Goal: Task Accomplishment & Management: Complete application form

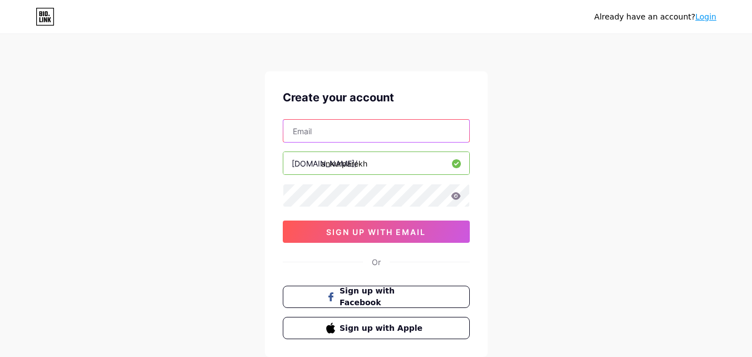
click at [348, 127] on input "text" at bounding box center [376, 131] width 186 height 22
type input "[EMAIL_ADDRESS][DOMAIN_NAME]"
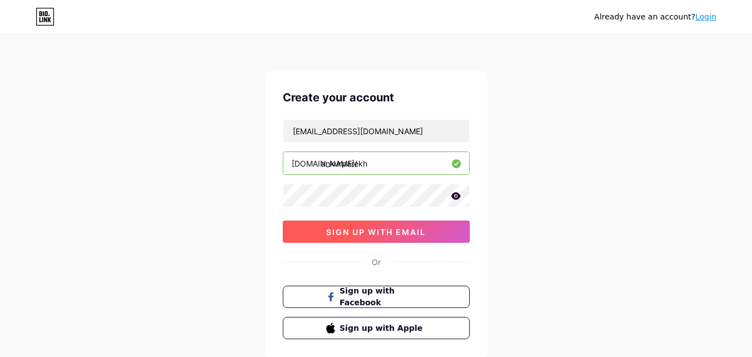
click at [348, 234] on span "sign up with email" at bounding box center [376, 231] width 100 height 9
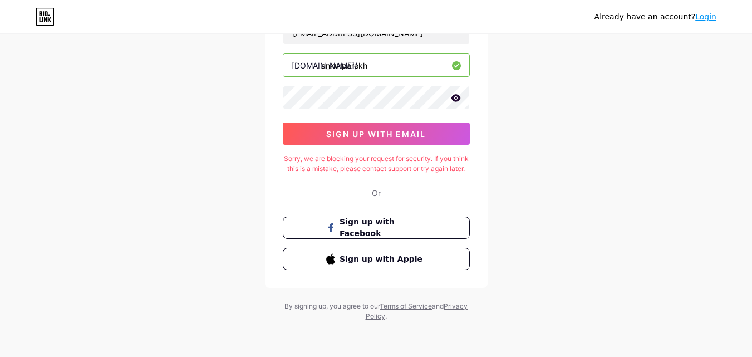
scroll to position [108, 0]
click at [456, 94] on icon at bounding box center [456, 98] width 10 height 8
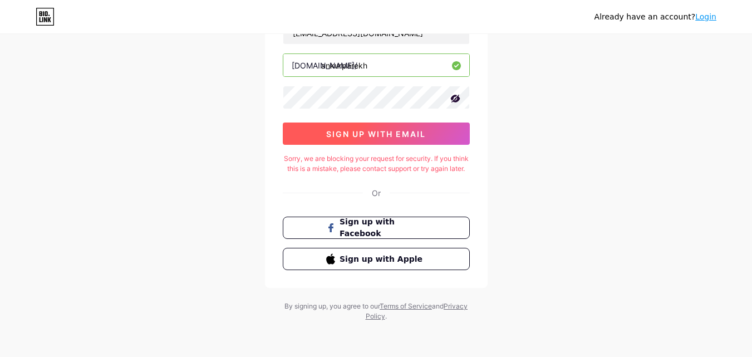
click at [374, 129] on span "sign up with email" at bounding box center [376, 133] width 100 height 9
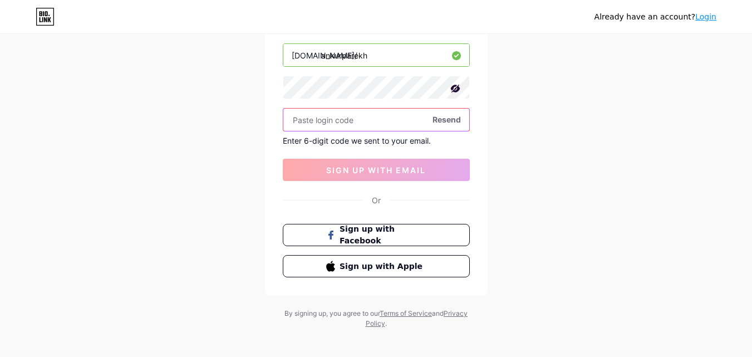
paste input "912983"
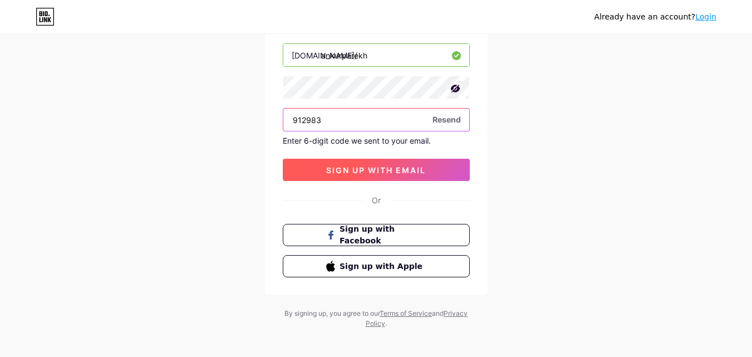
type input "912983"
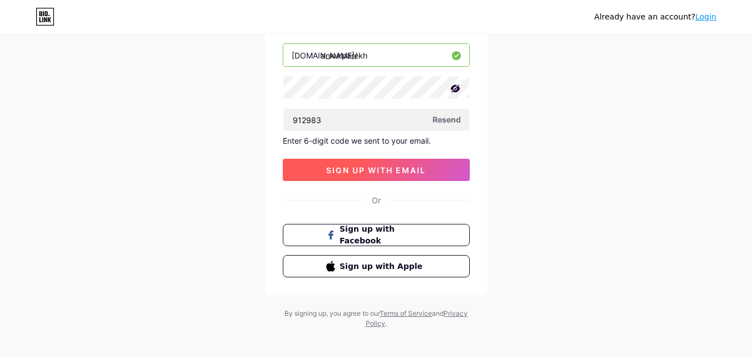
click at [358, 167] on span "sign up with email" at bounding box center [376, 169] width 100 height 9
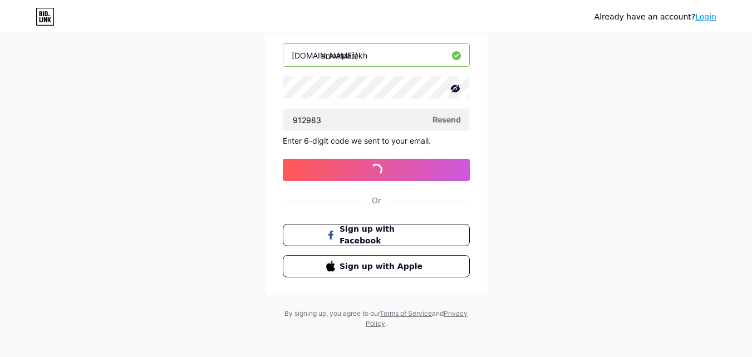
scroll to position [0, 0]
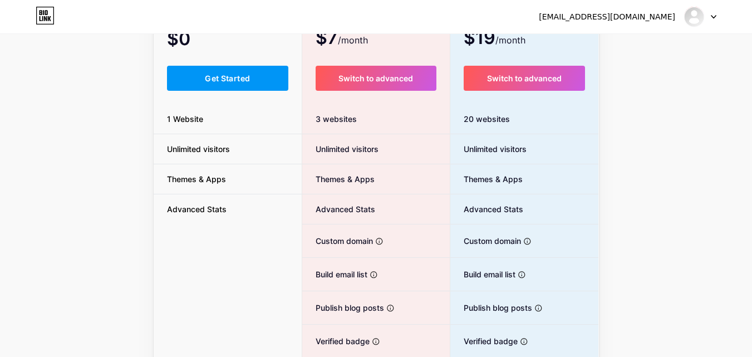
scroll to position [111, 0]
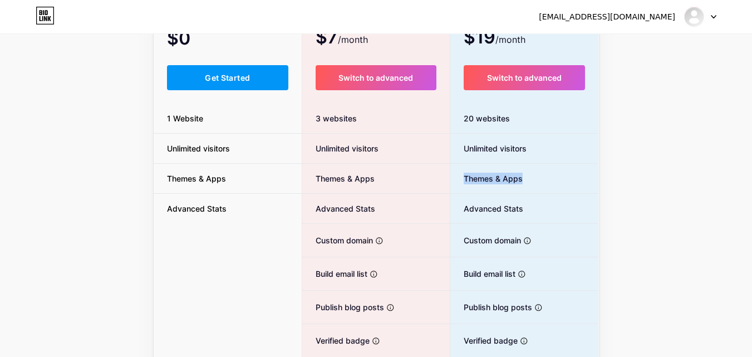
drag, startPoint x: 465, startPoint y: 178, endPoint x: 528, endPoint y: 178, distance: 63.4
click at [528, 178] on li "Themes & Apps" at bounding box center [524, 179] width 149 height 30
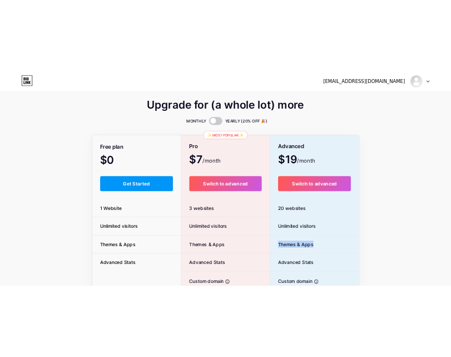
scroll to position [0, 0]
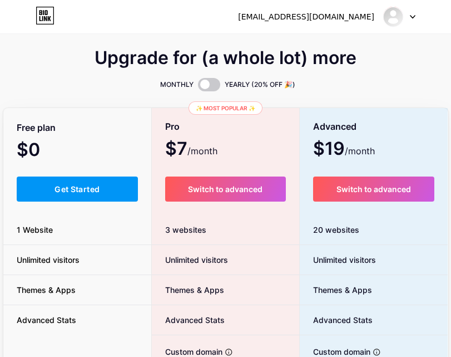
click at [234, 16] on div "[EMAIL_ADDRESS][DOMAIN_NAME] Dashboard Logout" at bounding box center [225, 17] width 451 height 20
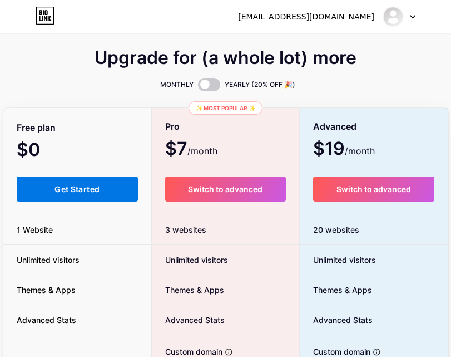
click at [67, 189] on span "Get Started" at bounding box center [77, 188] width 45 height 9
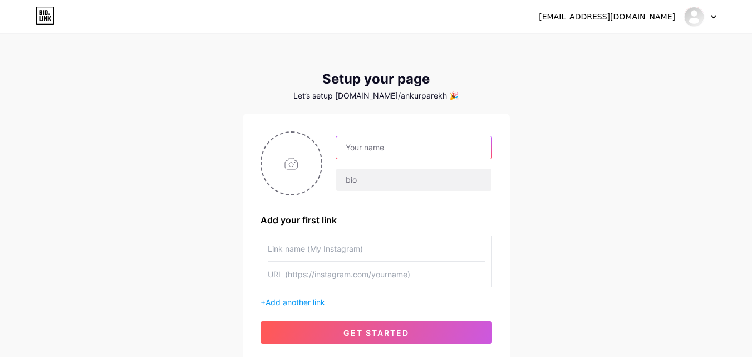
click at [377, 147] on input "text" at bounding box center [413, 147] width 155 height 22
type input "ankurparekh"
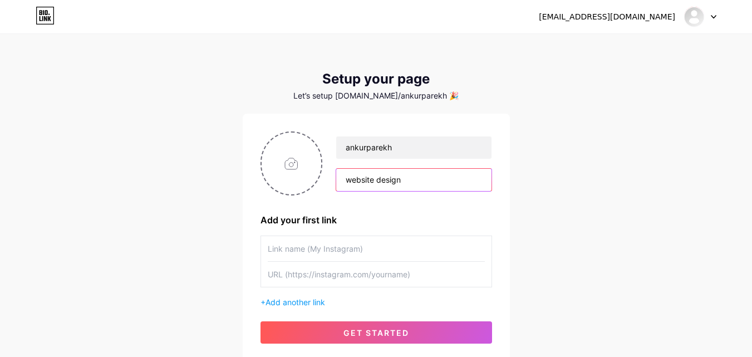
type input "website design"
click at [283, 255] on input "text" at bounding box center [376, 248] width 217 height 25
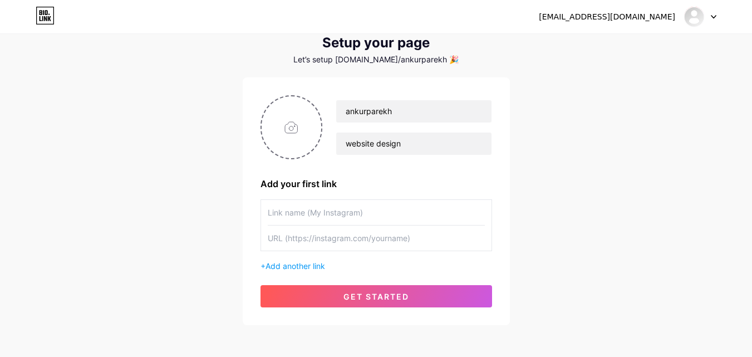
scroll to position [56, 0]
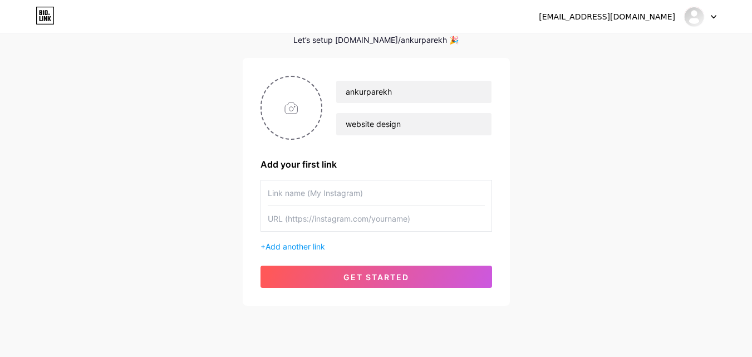
click at [333, 218] on input "text" at bounding box center [376, 218] width 217 height 25
click at [306, 244] on span "Add another link" at bounding box center [295, 245] width 60 height 9
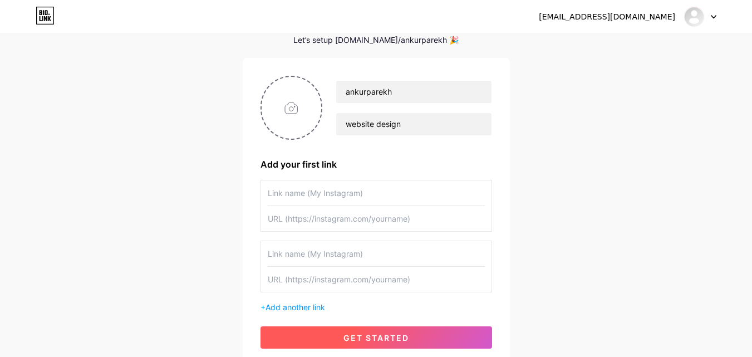
click at [365, 334] on span "get started" at bounding box center [376, 337] width 66 height 9
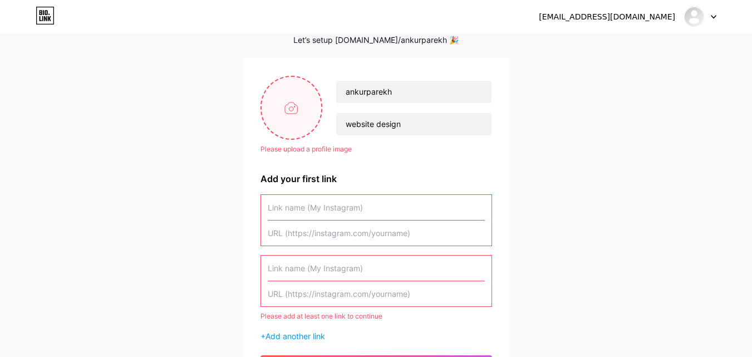
click at [296, 106] on input "file" at bounding box center [291, 108] width 60 height 62
type input "C:\fakepath\ankur.webp"
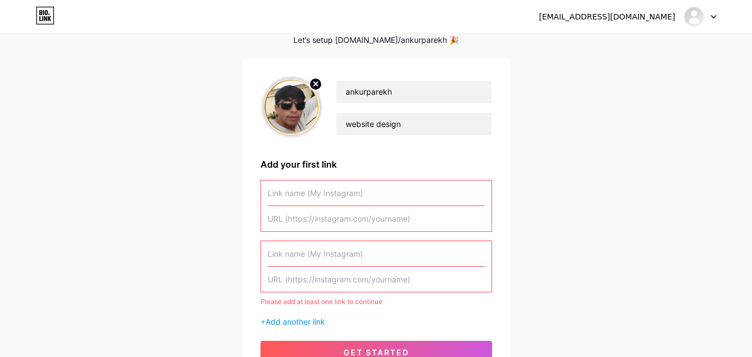
click at [342, 190] on input "text" at bounding box center [376, 192] width 217 height 25
drag, startPoint x: 372, startPoint y: 278, endPoint x: 399, endPoint y: 276, distance: 27.9
click at [399, 276] on input "text" at bounding box center [376, 278] width 217 height 25
click at [322, 205] on input "text" at bounding box center [376, 192] width 217 height 25
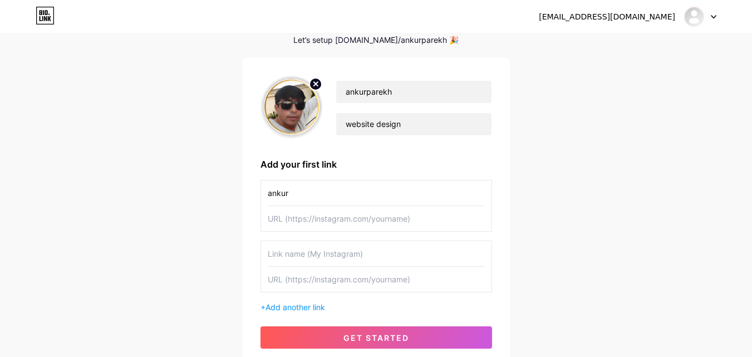
type input "ankur"
type input "w"
type input "[URL][DOMAIN_NAME]"
drag, startPoint x: 312, startPoint y: 197, endPoint x: 231, endPoint y: 182, distance: 82.6
click at [231, 182] on div "[EMAIL_ADDRESS][DOMAIN_NAME] Dashboard Logout Setup your page Let’s setup [DOMA…" at bounding box center [376, 172] width 752 height 457
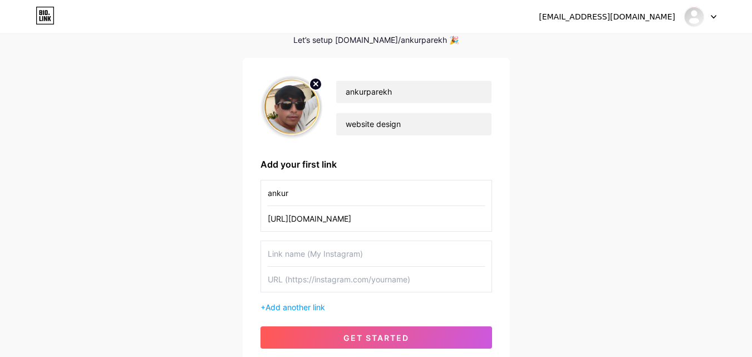
click at [326, 253] on input "text" at bounding box center [376, 253] width 217 height 25
paste input "ankur"
type input "ankur"
drag, startPoint x: 357, startPoint y: 217, endPoint x: 237, endPoint y: 215, distance: 119.6
click at [237, 215] on div "[EMAIL_ADDRESS][DOMAIN_NAME] Dashboard Logout Setup your page Let’s setup [DOMA…" at bounding box center [376, 172] width 752 height 457
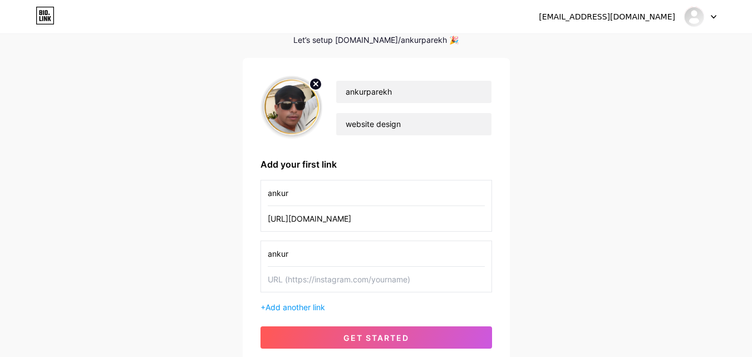
click at [321, 281] on input "text" at bounding box center [376, 278] width 217 height 25
paste input "[URL][DOMAIN_NAME]"
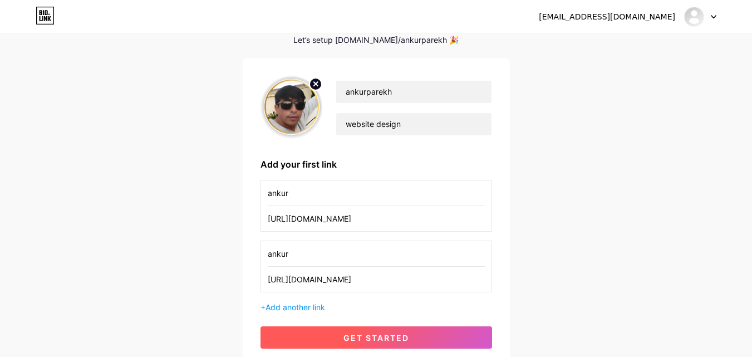
type input "[URL][DOMAIN_NAME]"
click at [391, 337] on span "get started" at bounding box center [376, 337] width 66 height 9
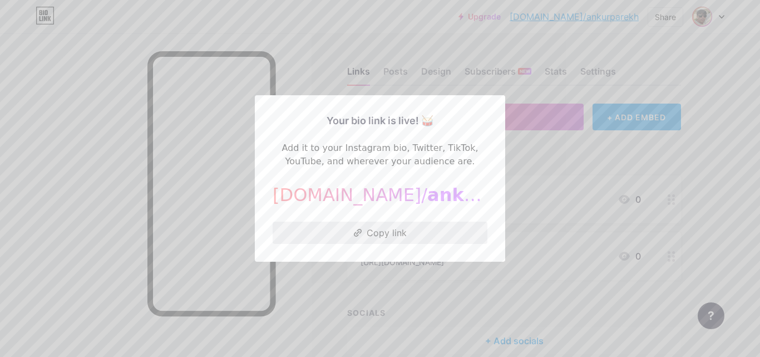
click at [383, 236] on button "Copy link" at bounding box center [380, 232] width 215 height 22
click at [555, 163] on div at bounding box center [380, 178] width 760 height 357
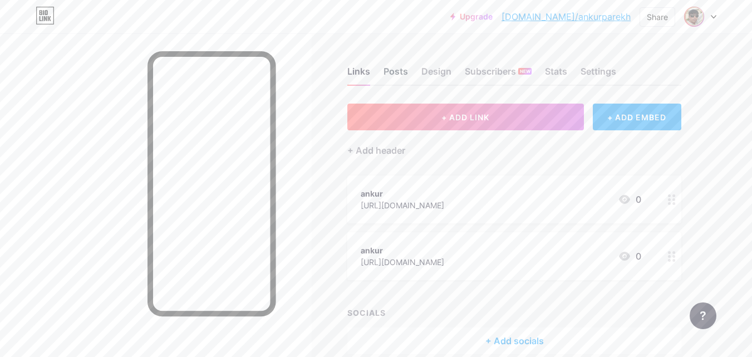
click at [399, 71] on div "Posts" at bounding box center [395, 75] width 24 height 20
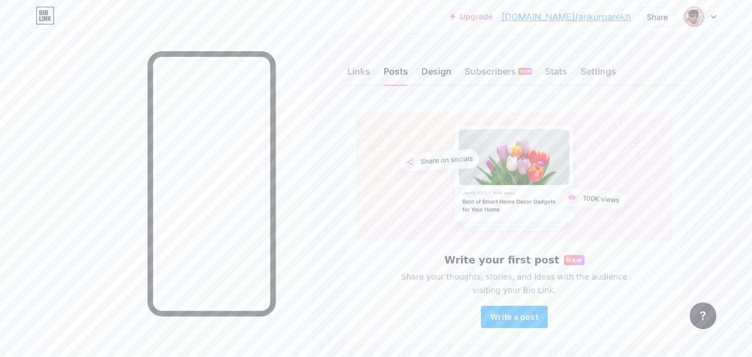
click at [432, 73] on div "Design" at bounding box center [436, 75] width 30 height 20
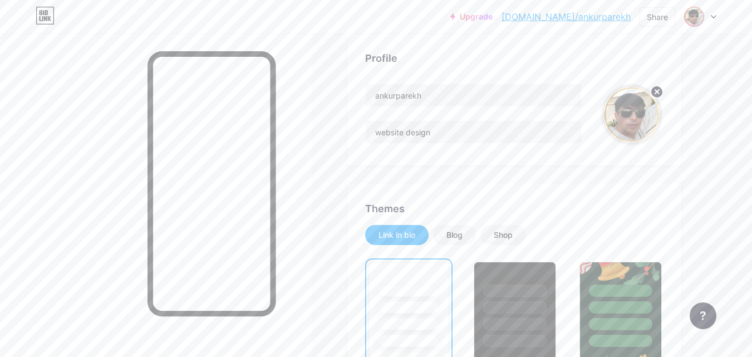
scroll to position [167, 0]
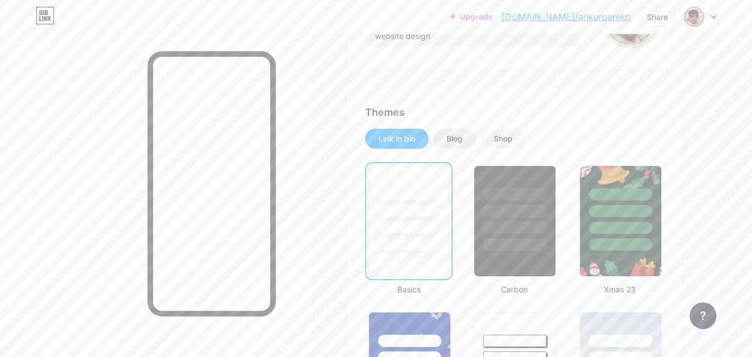
click at [453, 136] on div "Blog" at bounding box center [454, 138] width 16 height 11
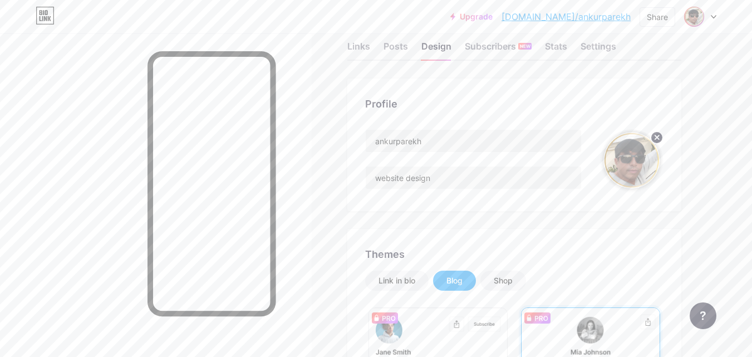
scroll to position [0, 0]
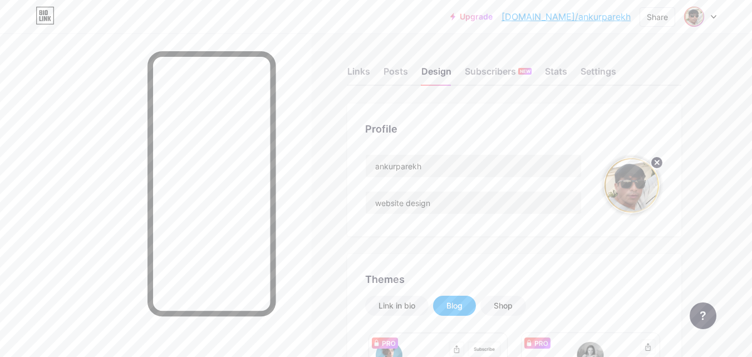
drag, startPoint x: 482, startPoint y: 72, endPoint x: 490, endPoint y: 89, distance: 18.4
click at [482, 72] on div "Subscribers NEW" at bounding box center [498, 75] width 67 height 20
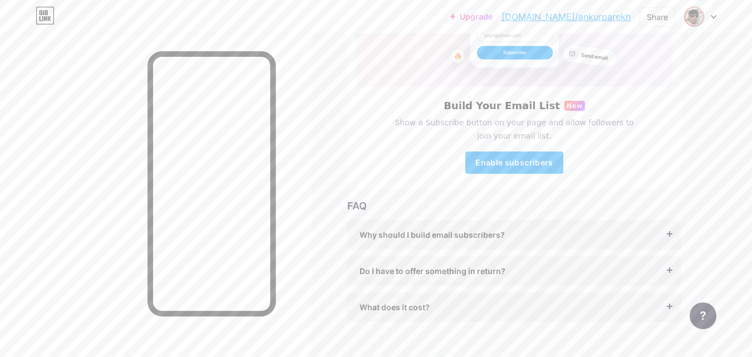
scroll to position [175, 0]
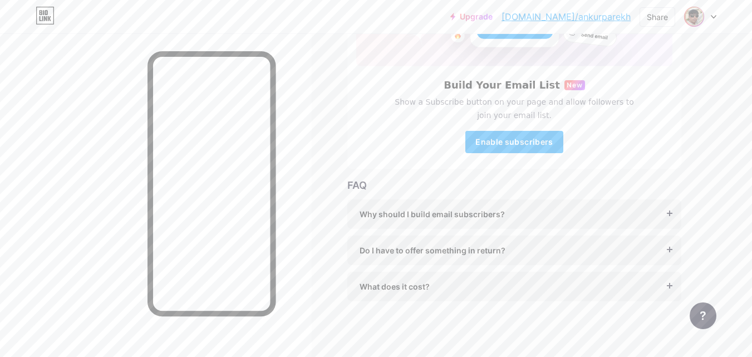
click at [501, 216] on span "Why should I build email subscribers?" at bounding box center [431, 214] width 145 height 12
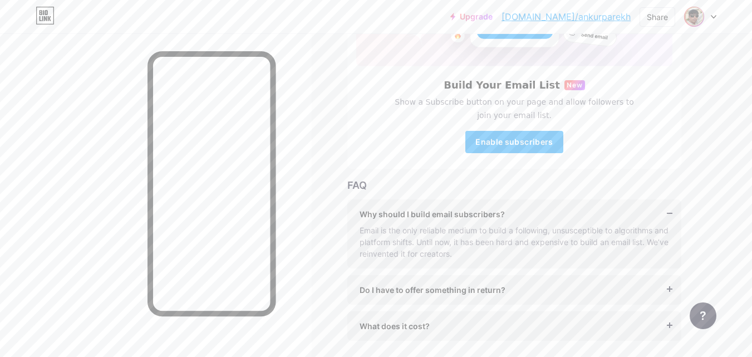
click at [448, 288] on span "Do I have to offer something in return?" at bounding box center [432, 290] width 146 height 12
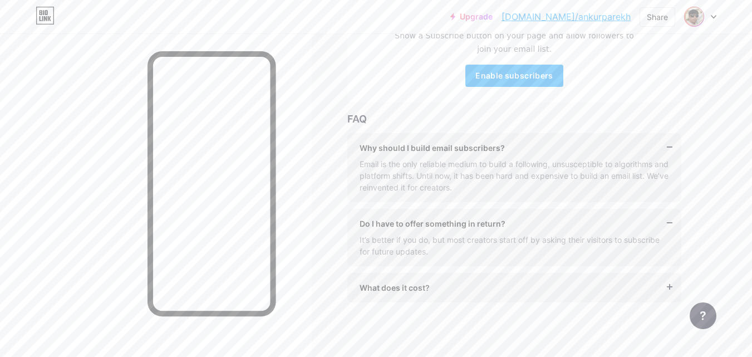
scroll to position [242, 0]
drag, startPoint x: 431, startPoint y: 286, endPoint x: 527, endPoint y: 268, distance: 97.3
click at [432, 285] on div "What does it cost?" at bounding box center [513, 286] width 309 height 12
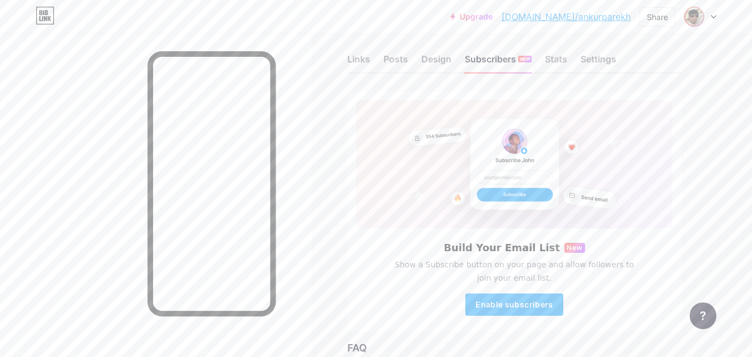
scroll to position [0, 0]
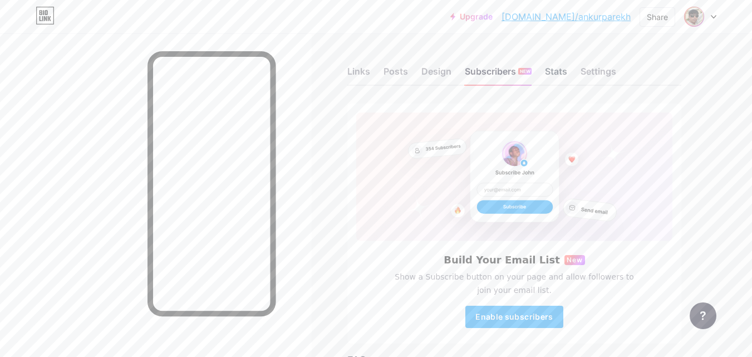
click at [552, 71] on div "Stats" at bounding box center [556, 75] width 22 height 20
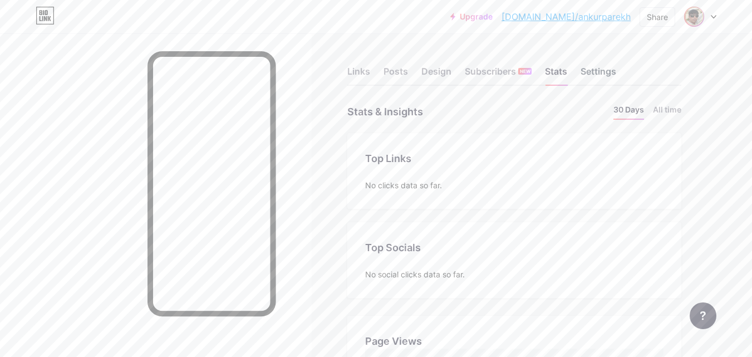
click at [590, 66] on div "Settings" at bounding box center [598, 75] width 36 height 20
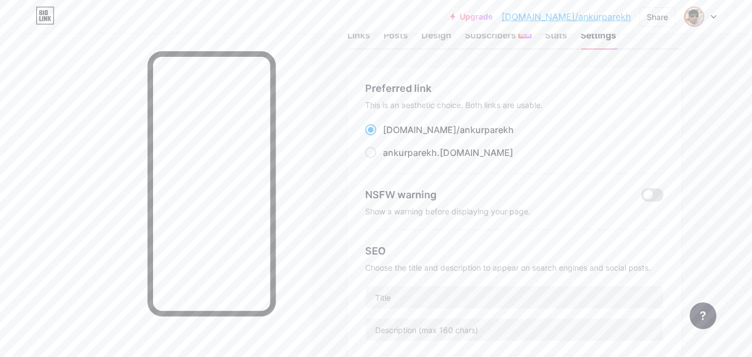
scroll to position [56, 0]
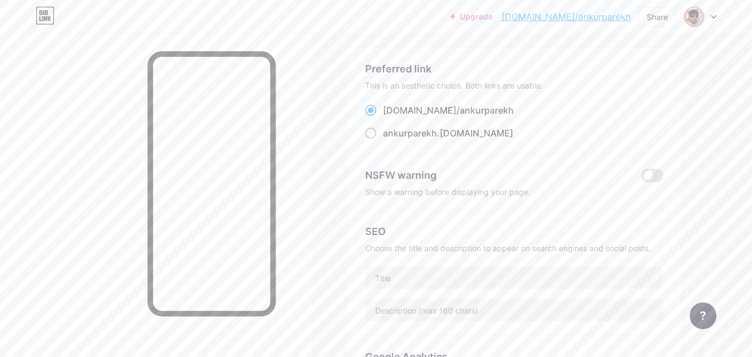
click at [368, 137] on span at bounding box center [370, 132] width 11 height 11
click at [383, 140] on input "ankurparekh .[DOMAIN_NAME]" at bounding box center [386, 143] width 7 height 7
radio input "true"
click at [370, 108] on span at bounding box center [370, 110] width 11 height 11
click at [383, 117] on input "[DOMAIN_NAME]/ ankurparekh" at bounding box center [386, 120] width 7 height 7
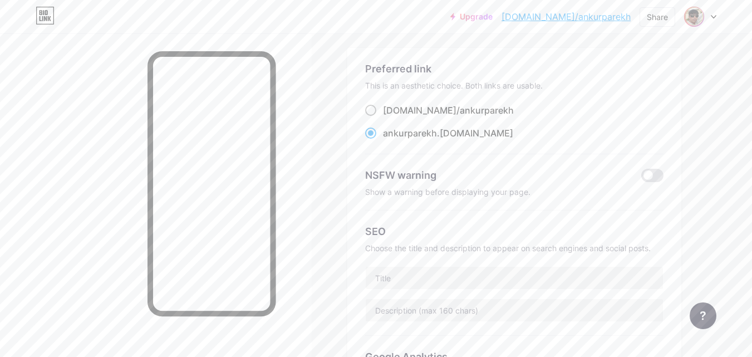
radio input "true"
click at [658, 175] on span at bounding box center [652, 175] width 22 height 13
click at [641, 178] on input "checkbox" at bounding box center [641, 178] width 0 height 0
click at [645, 173] on span at bounding box center [652, 175] width 22 height 13
click at [641, 178] on input "checkbox" at bounding box center [641, 178] width 0 height 0
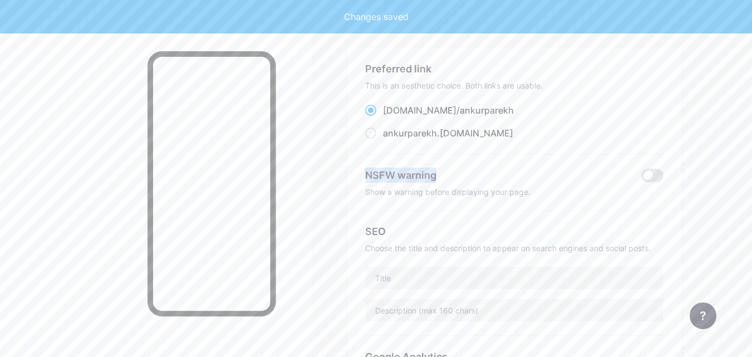
drag, startPoint x: 365, startPoint y: 173, endPoint x: 442, endPoint y: 173, distance: 76.8
click at [442, 173] on div "NSFW warning" at bounding box center [495, 174] width 260 height 15
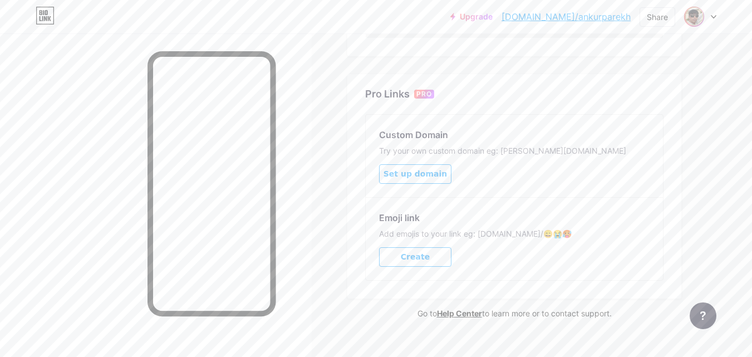
scroll to position [513, 0]
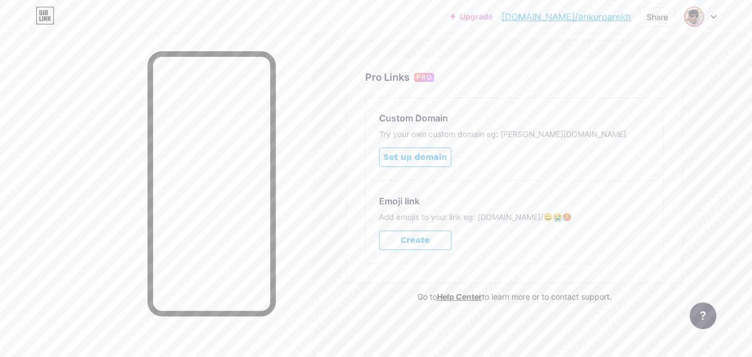
click at [421, 147] on button "Set up domain" at bounding box center [415, 156] width 72 height 19
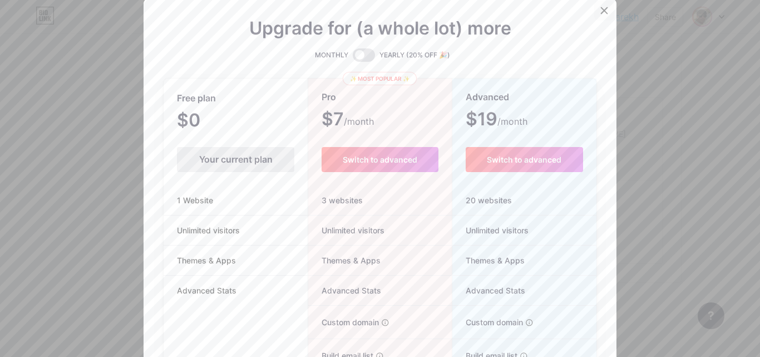
click at [601, 12] on icon at bounding box center [604, 10] width 6 height 6
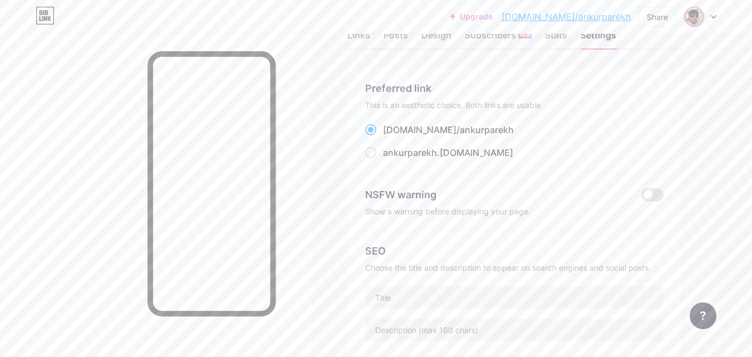
scroll to position [0, 0]
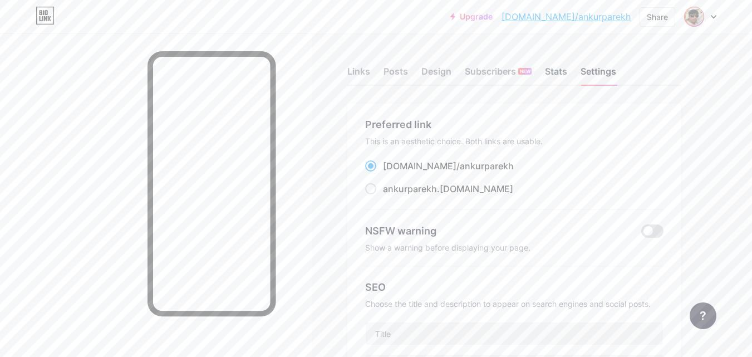
click at [556, 72] on div "Stats" at bounding box center [556, 75] width 22 height 20
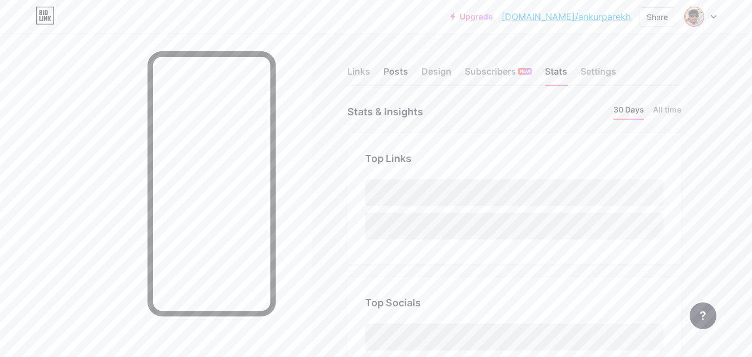
click at [396, 70] on div "Posts" at bounding box center [395, 75] width 24 height 20
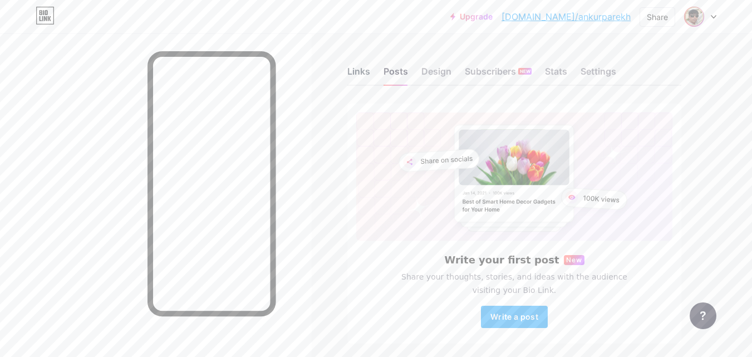
click at [358, 67] on div "Links" at bounding box center [358, 75] width 23 height 20
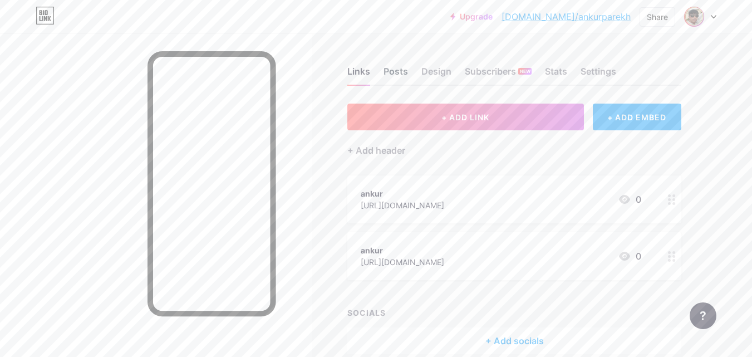
click at [393, 71] on div "Posts" at bounding box center [395, 75] width 24 height 20
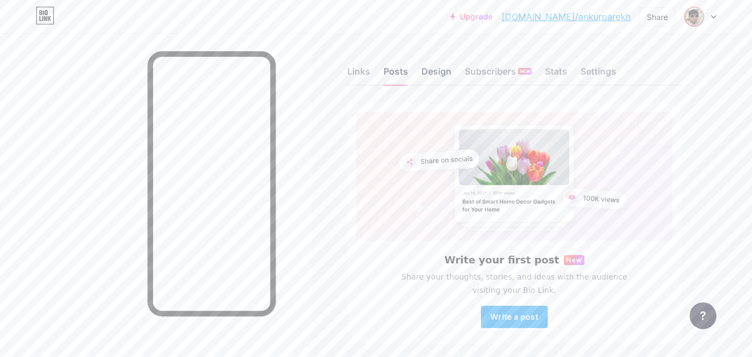
click at [443, 75] on div "Design" at bounding box center [436, 75] width 30 height 20
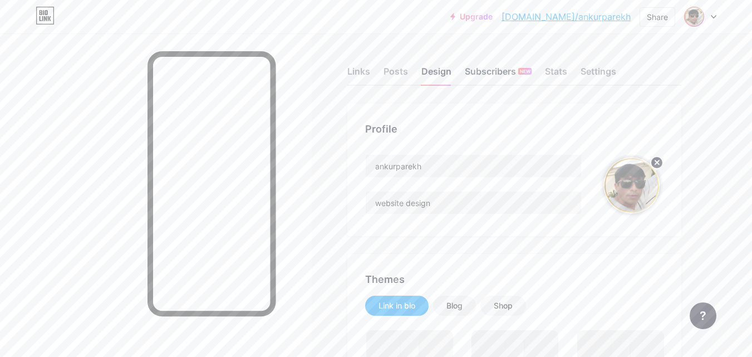
click at [478, 73] on div "Subscribers NEW" at bounding box center [498, 75] width 67 height 20
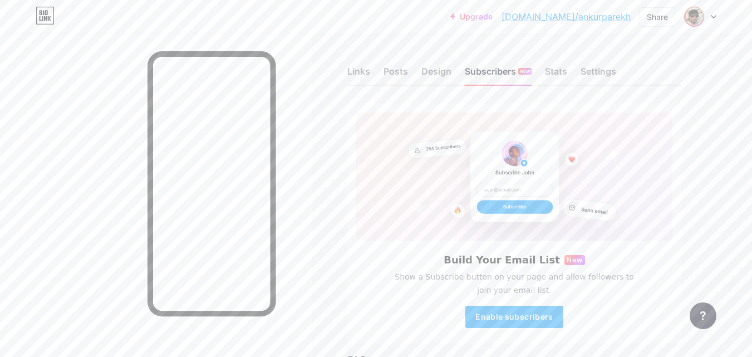
drag, startPoint x: 493, startPoint y: 172, endPoint x: 549, endPoint y: 172, distance: 55.6
click at [549, 172] on rect at bounding box center [514, 176] width 89 height 91
